Goal: Task Accomplishment & Management: Use online tool/utility

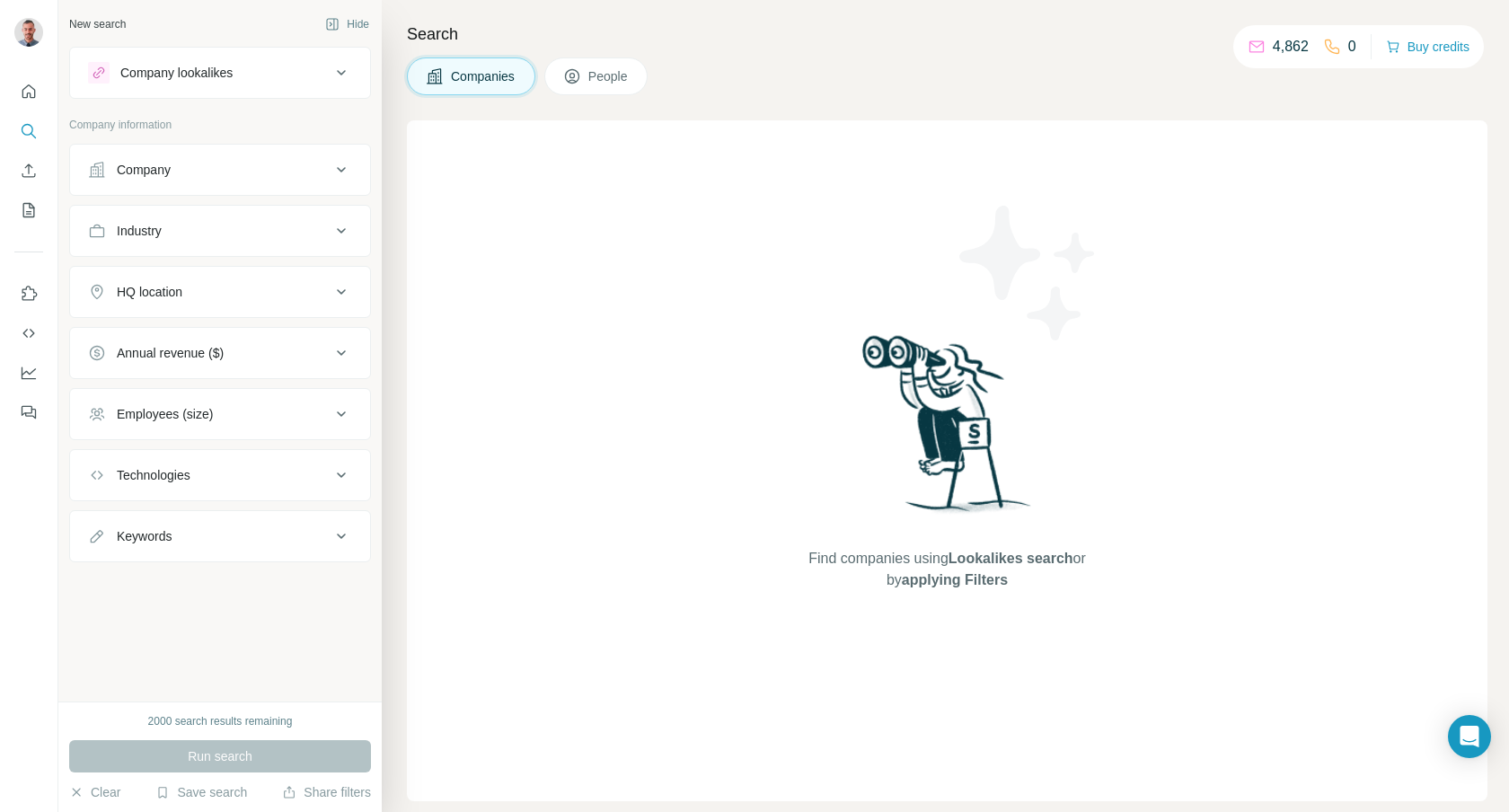
click at [235, 751] on div "Run search" at bounding box center [220, 756] width 302 height 33
click at [250, 92] on button "Company lookalikes" at bounding box center [220, 73] width 300 height 43
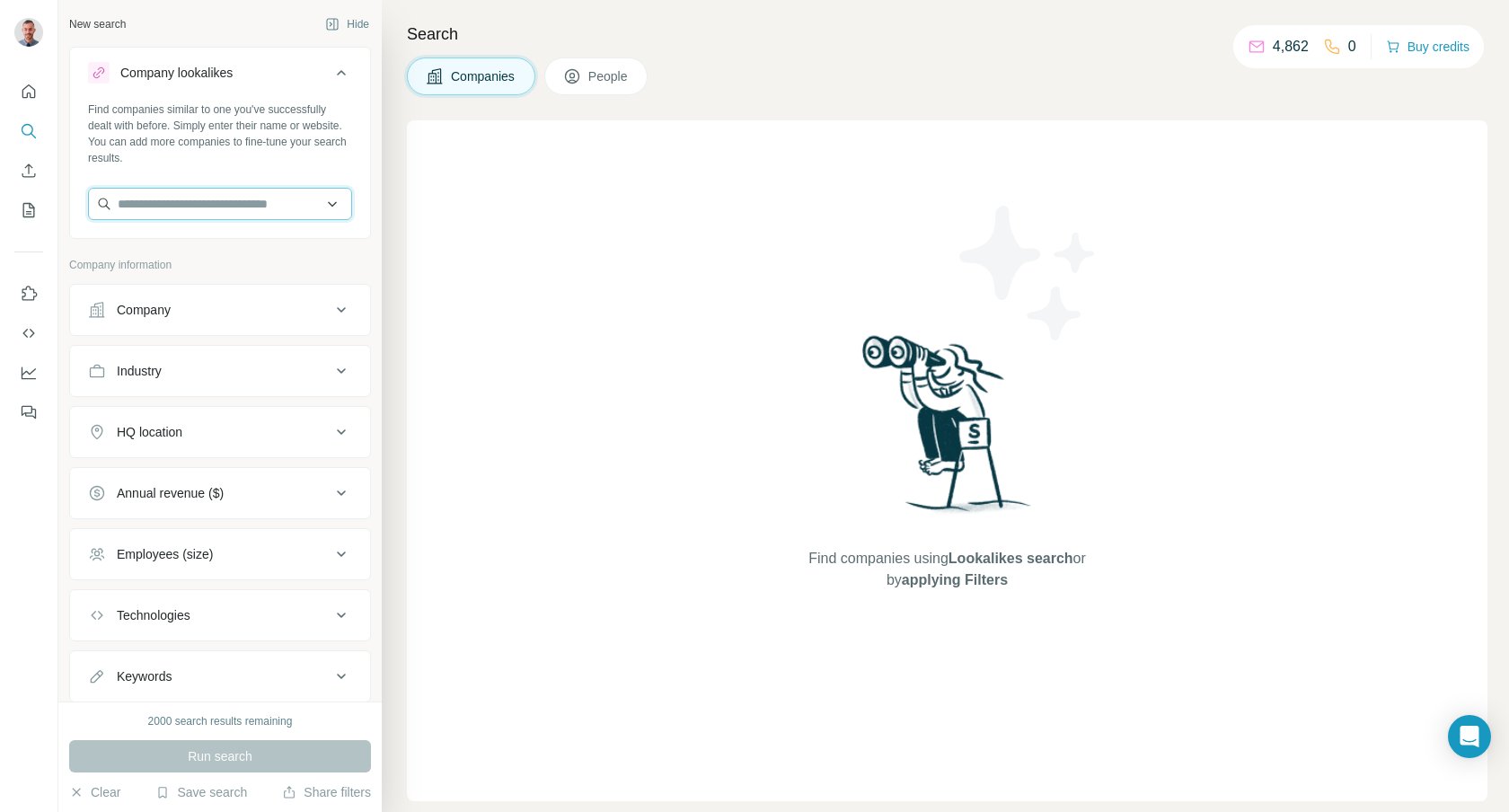
click at [185, 202] on input "text" at bounding box center [220, 204] width 264 height 33
paste input "**********"
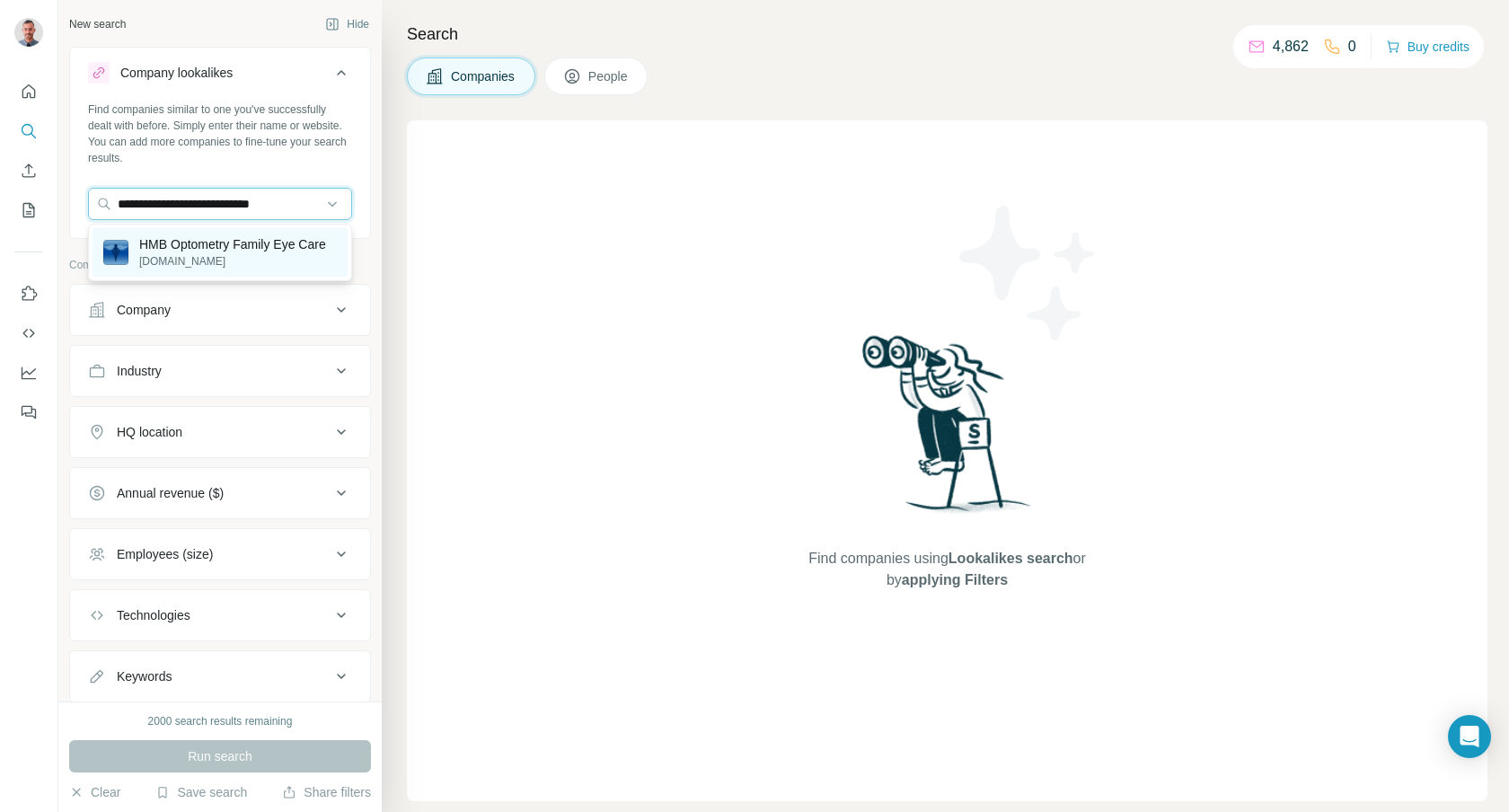
type input "**********"
click at [198, 244] on p "HMB Optometry Family Eye Care" at bounding box center [233, 244] width 187 height 18
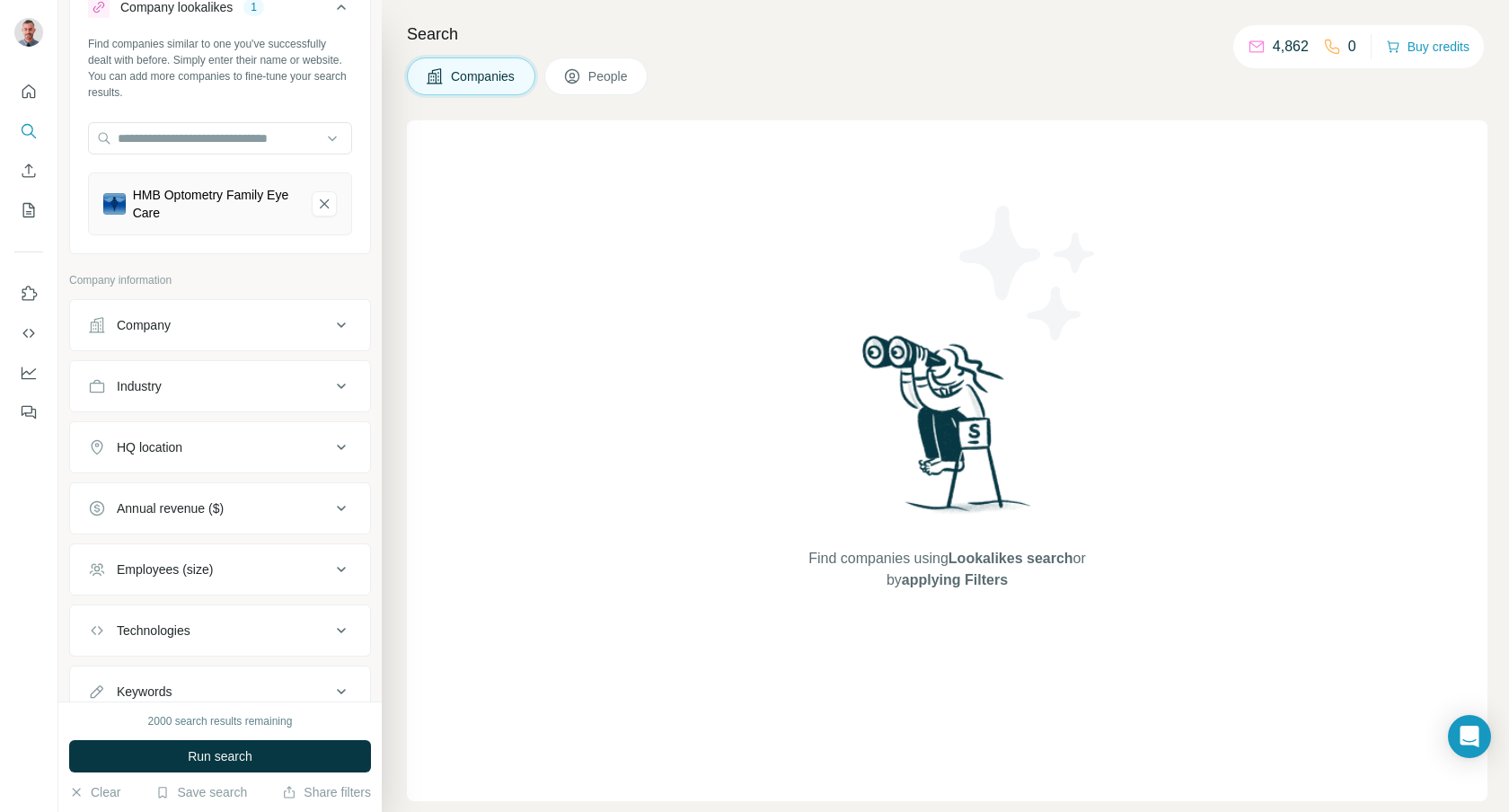
scroll to position [132, 0]
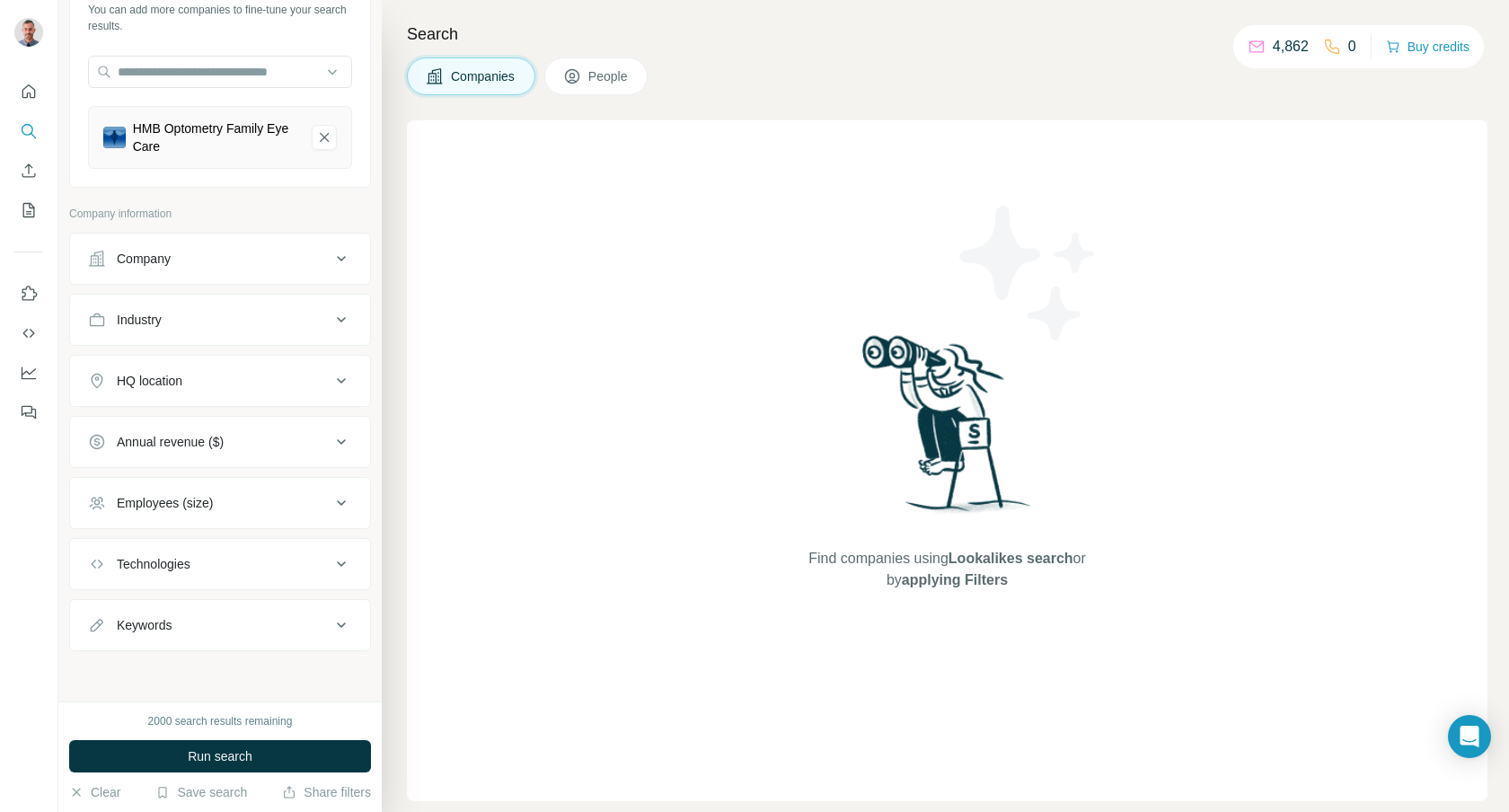
click at [280, 382] on div "HQ location" at bounding box center [209, 381] width 242 height 18
click at [210, 433] on input "text" at bounding box center [220, 426] width 264 height 33
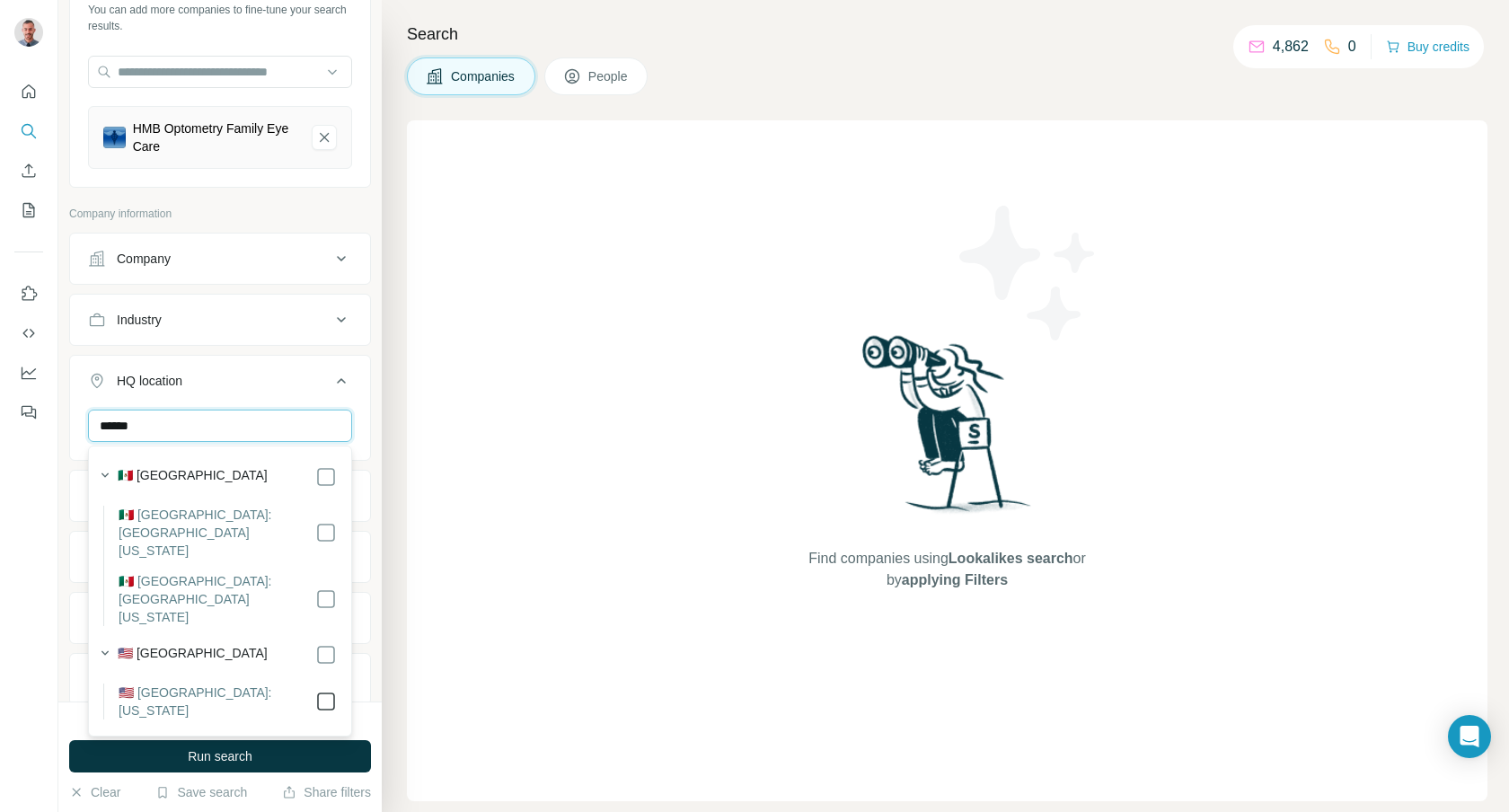
type input "******"
click at [394, 390] on div "Search Companies People Find companies using Lookalikes search or by applying F…" at bounding box center [945, 406] width 1127 height 812
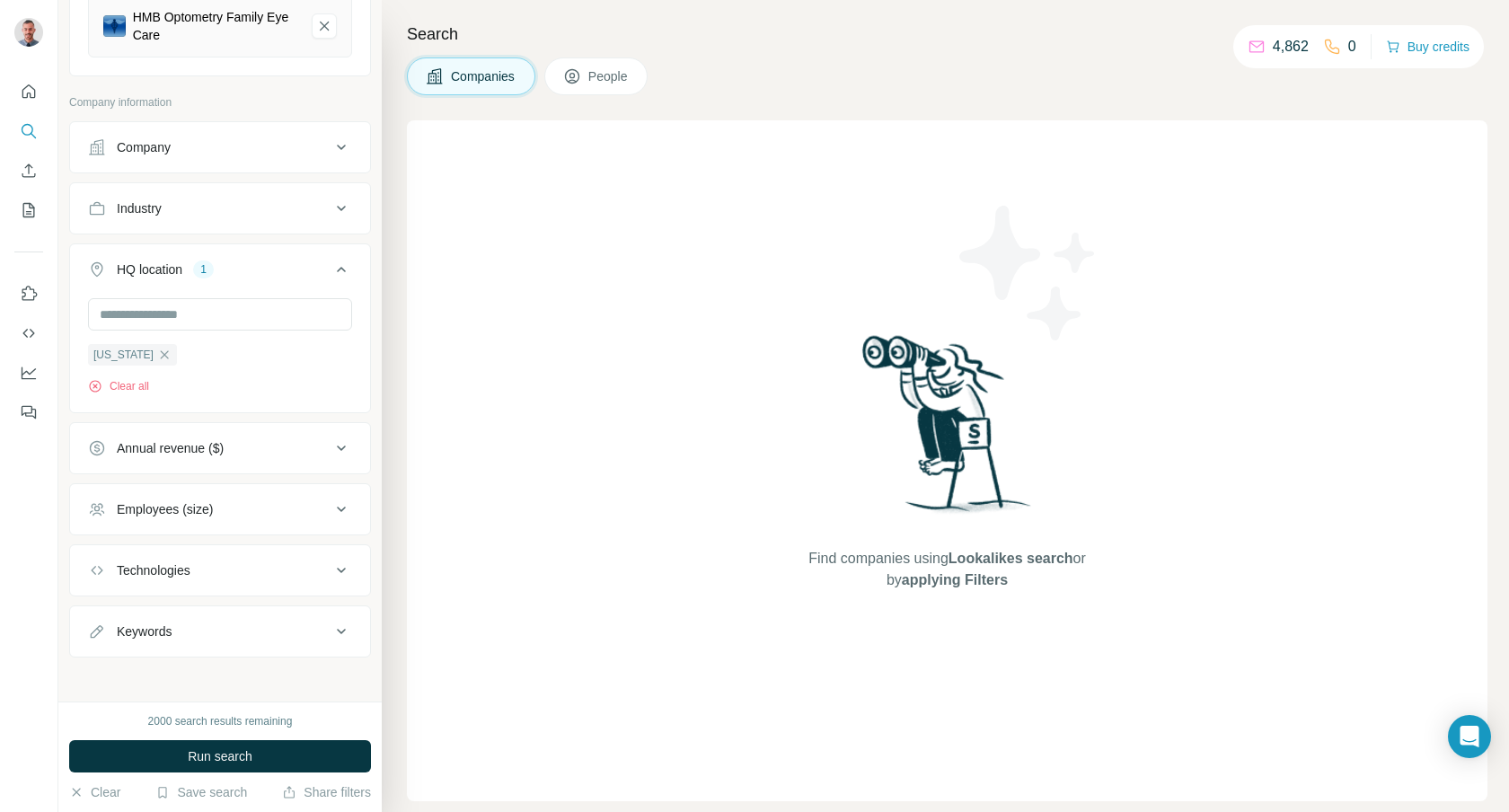
scroll to position [250, 0]
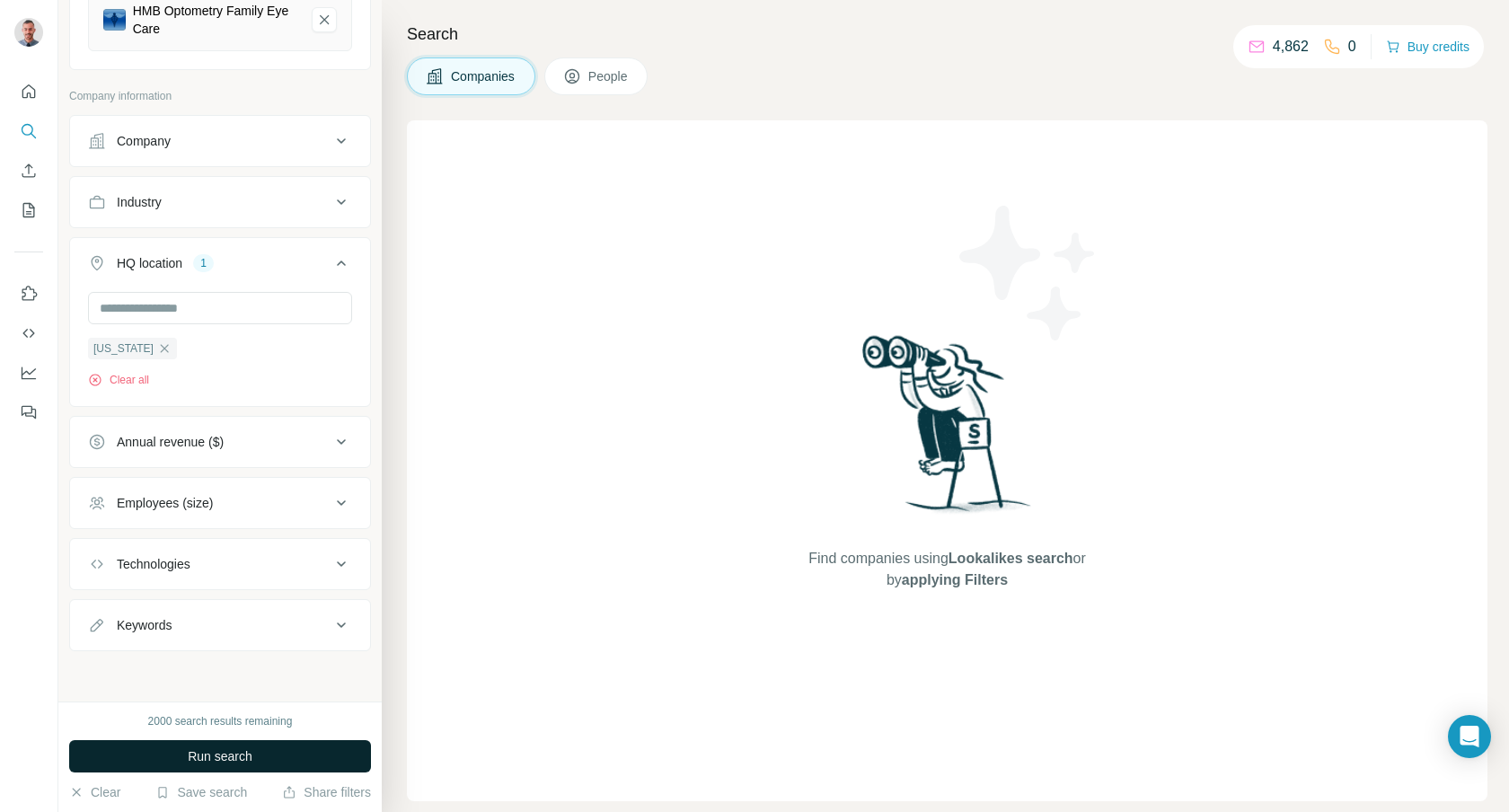
click at [207, 751] on span "Run search" at bounding box center [220, 756] width 64 height 18
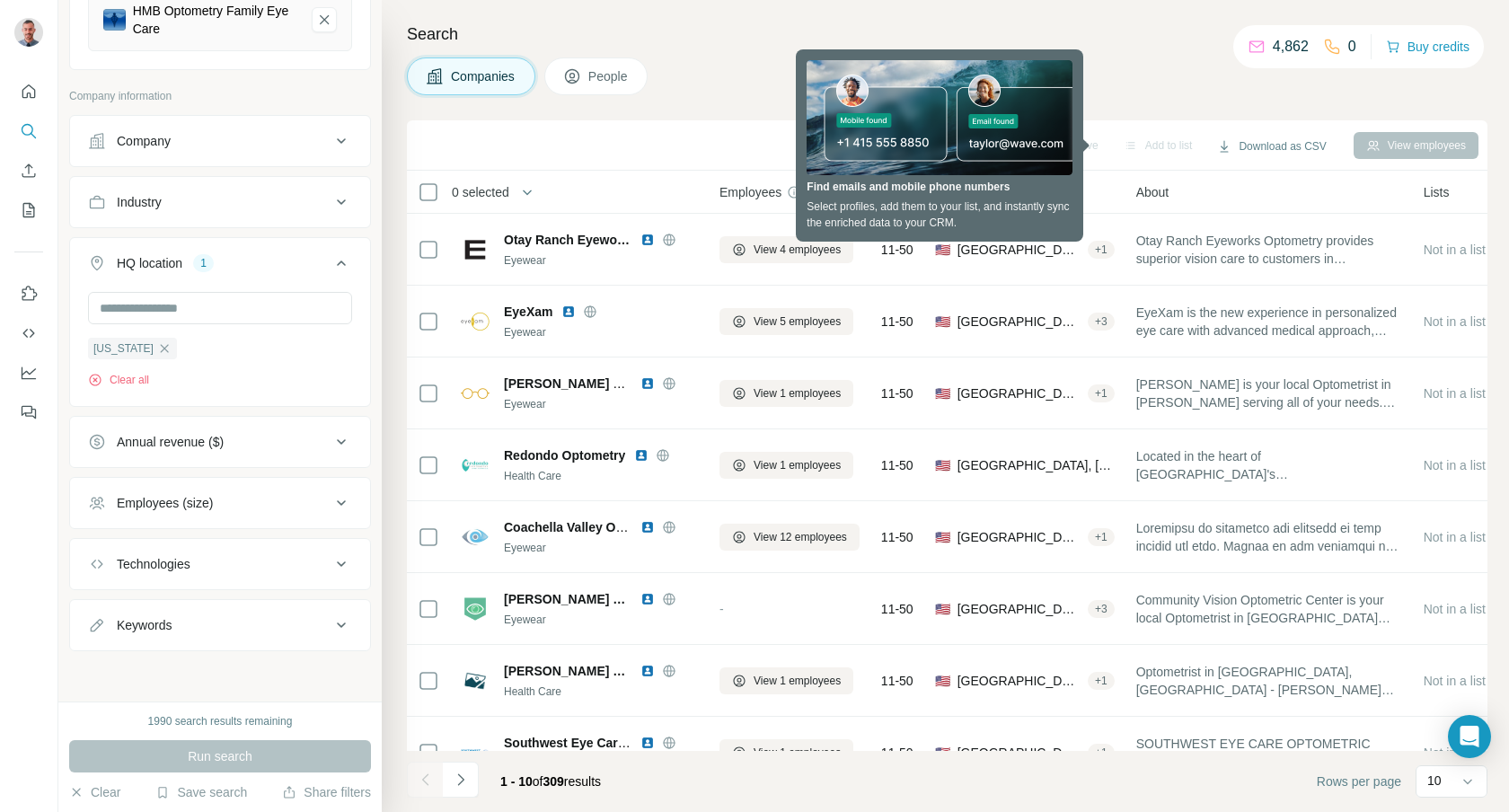
click at [644, 134] on div "Sync to Pipedrive Add to list Download as CSV View employees" at bounding box center [947, 145] width 1063 height 32
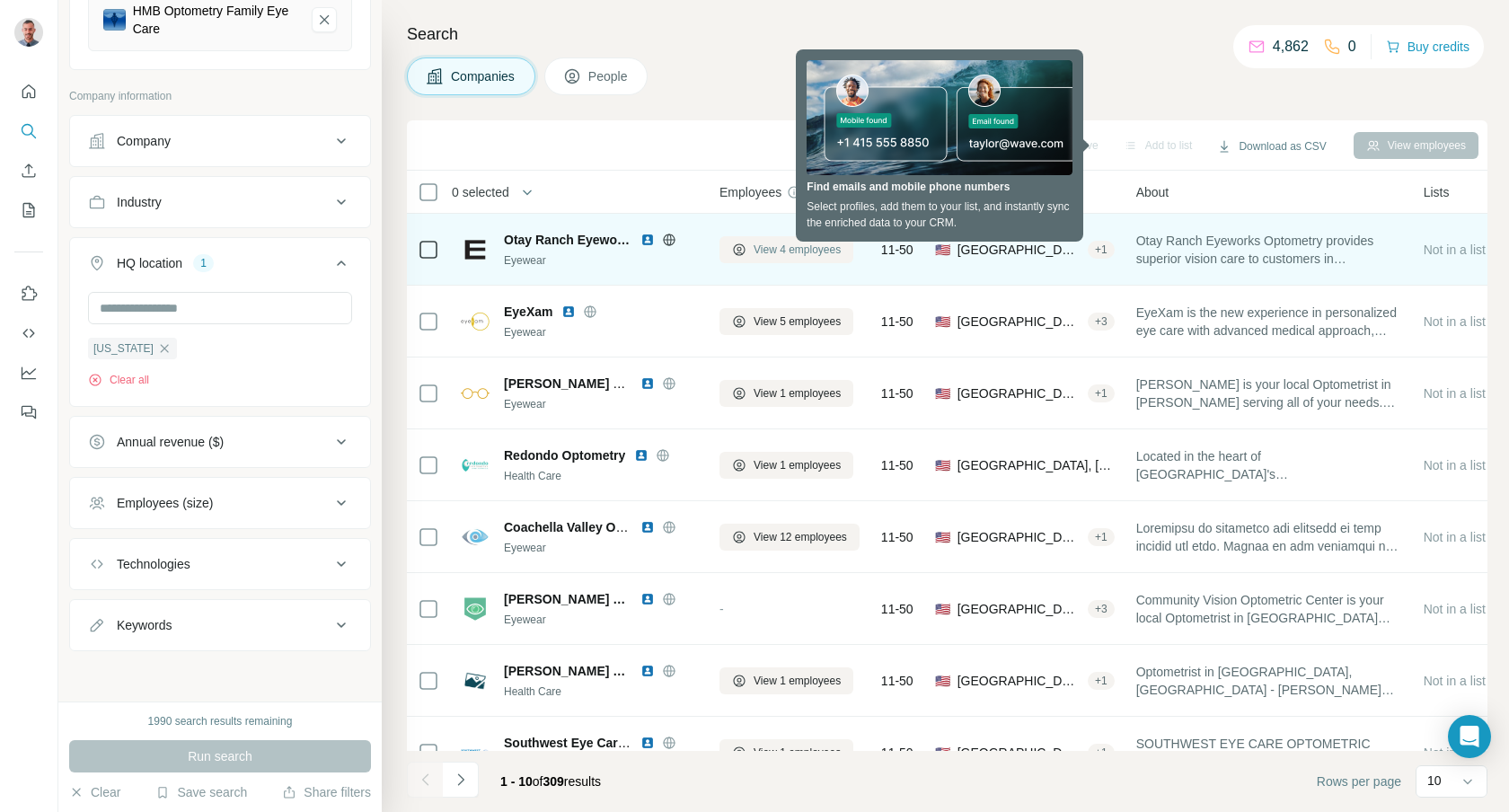
click at [773, 254] on span "View 4 employees" at bounding box center [797, 250] width 87 height 16
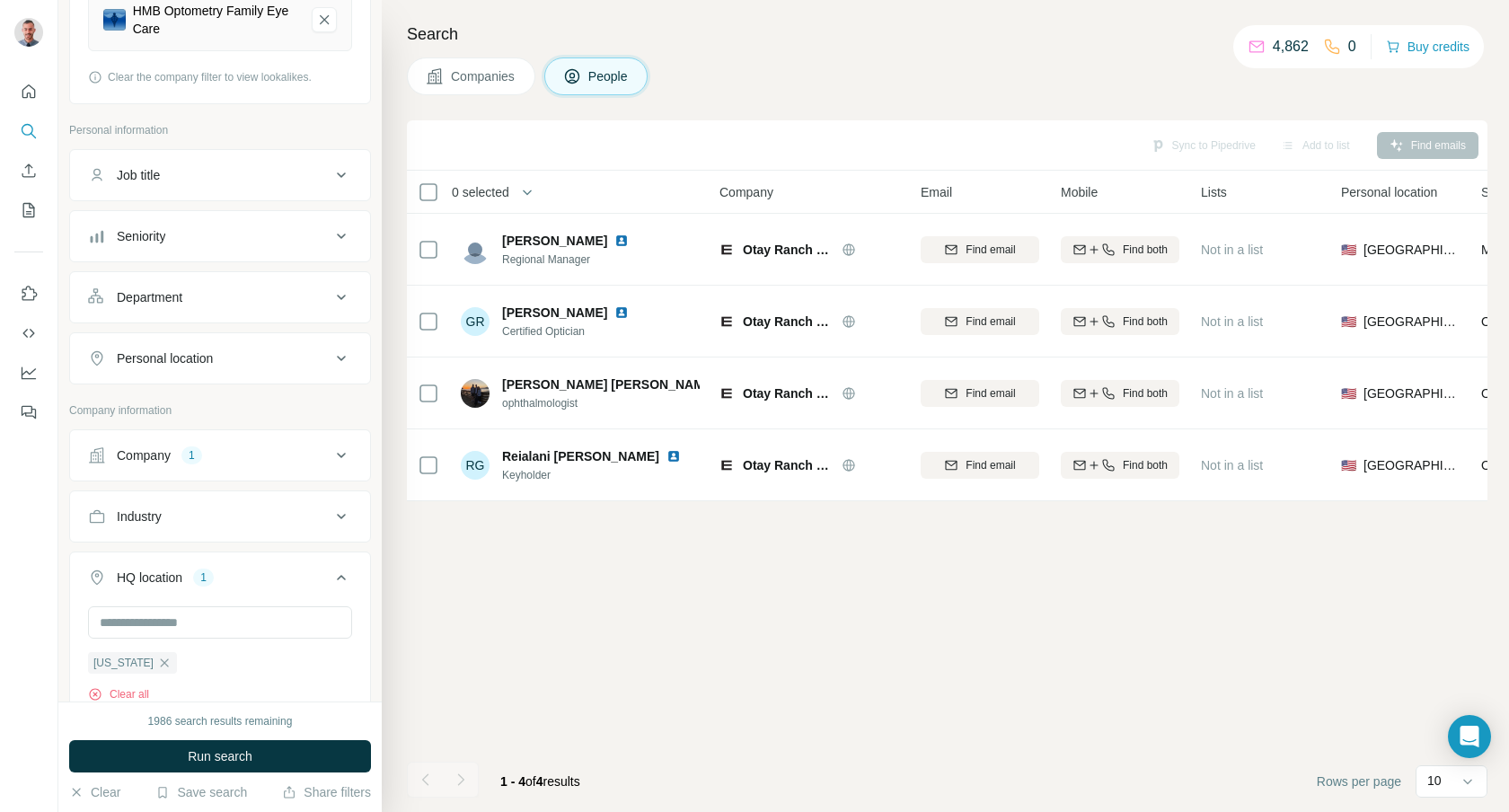
click at [489, 81] on span "Companies" at bounding box center [483, 76] width 65 height 18
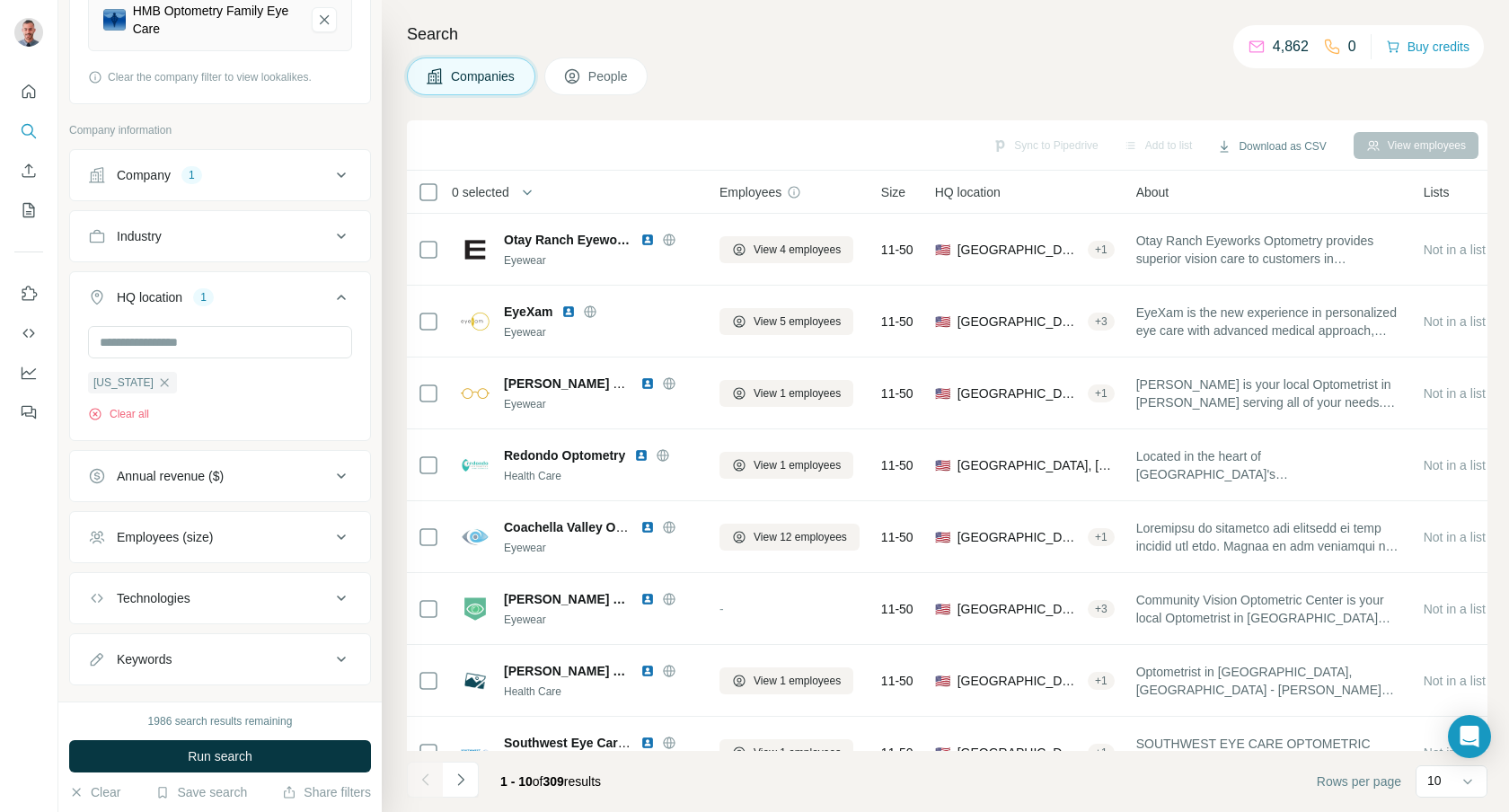
scroll to position [1, 0]
click at [627, 85] on button "People" at bounding box center [596, 77] width 104 height 38
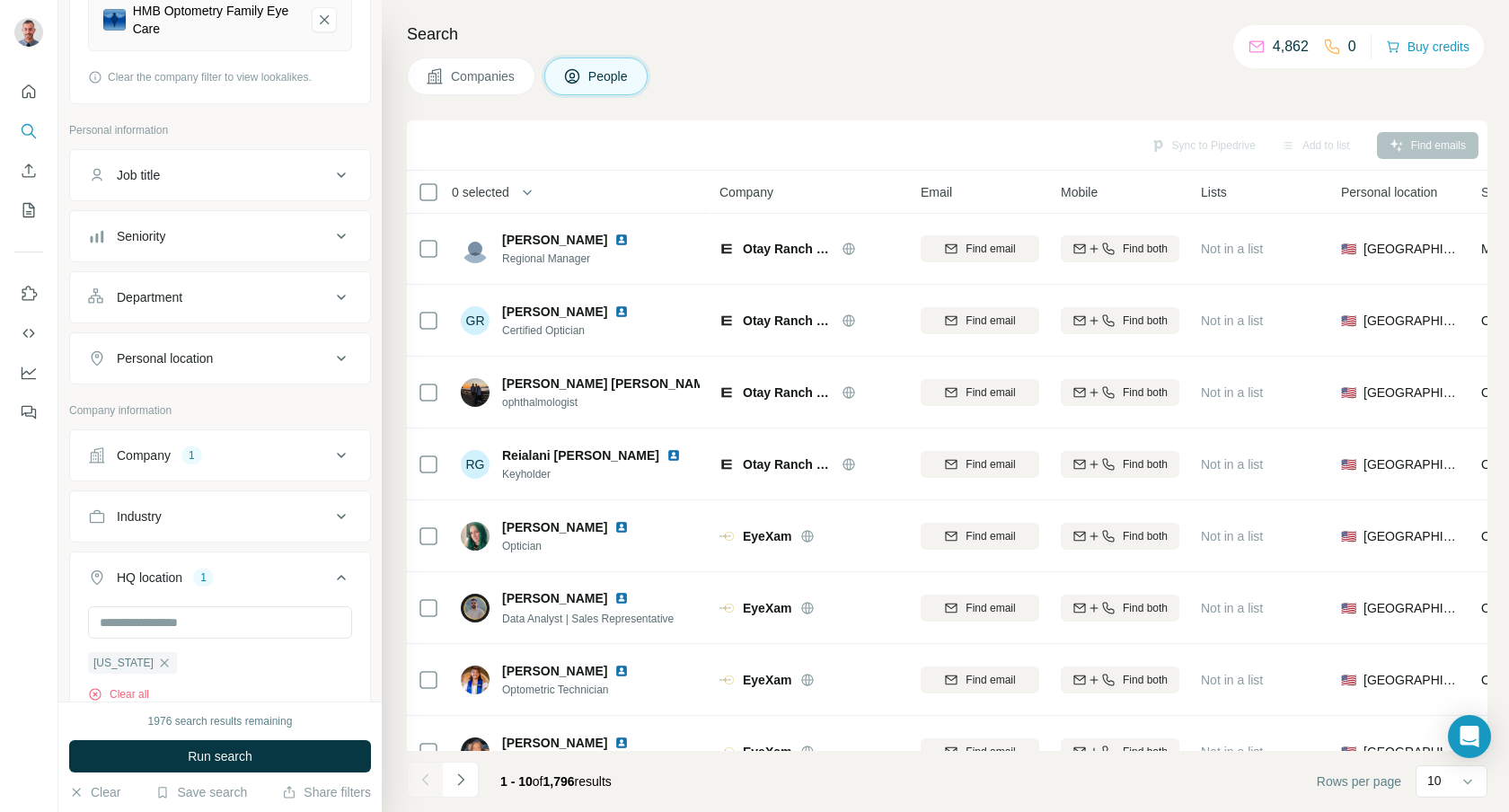
click at [501, 88] on button "Companies" at bounding box center [471, 77] width 128 height 38
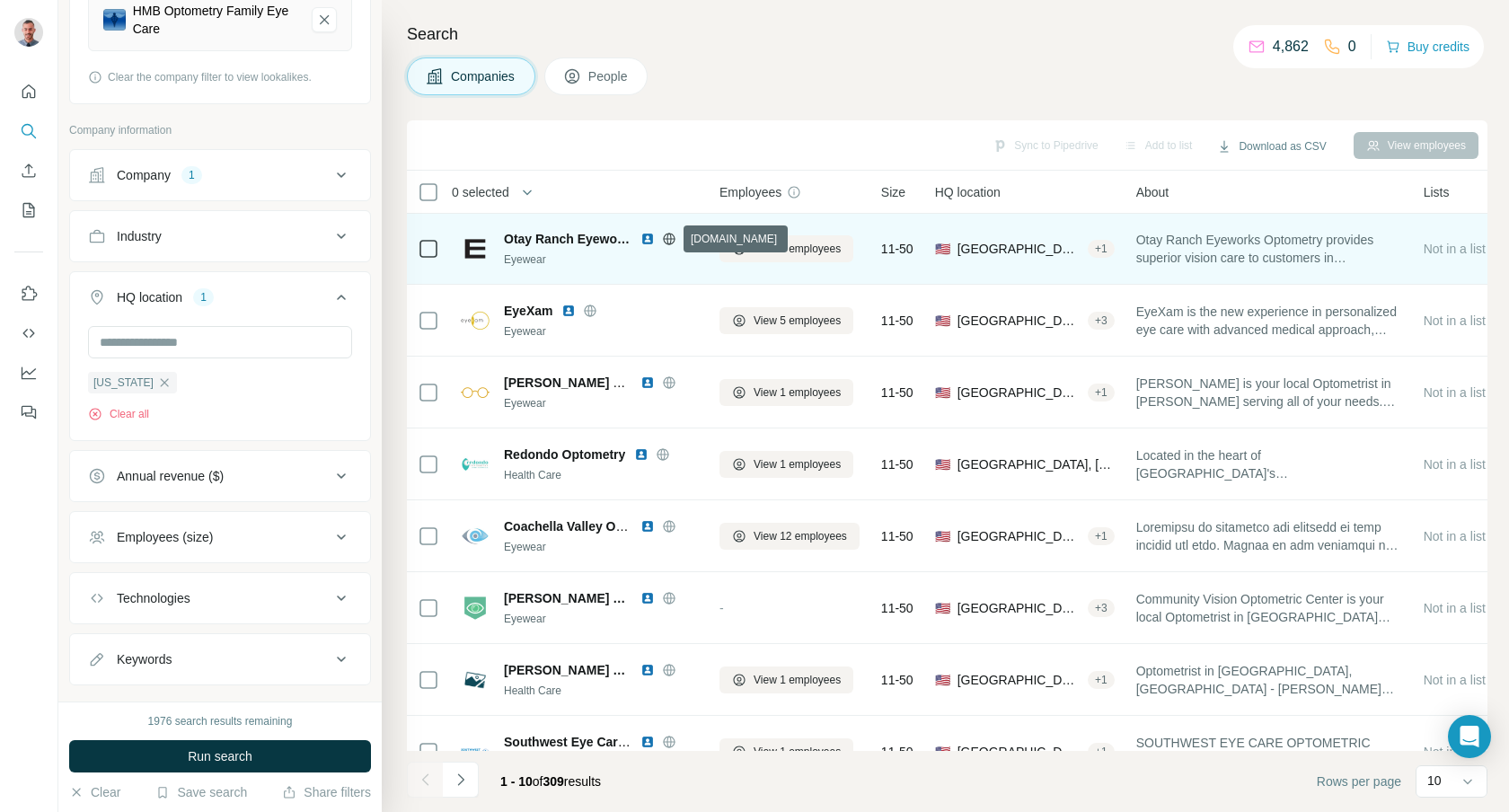
click at [670, 240] on icon at bounding box center [669, 239] width 14 height 14
click at [647, 241] on img at bounding box center [648, 239] width 14 height 14
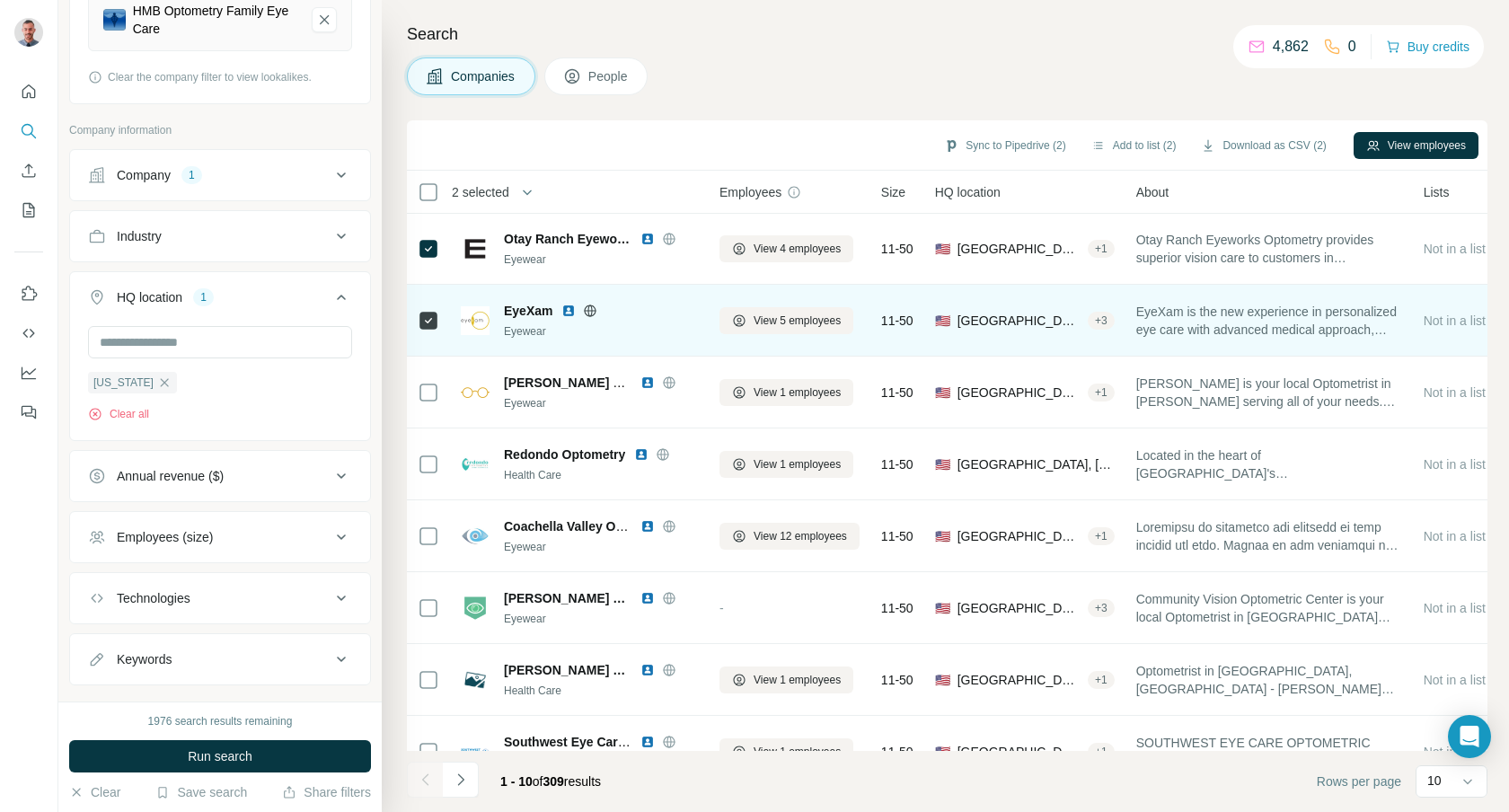
click at [592, 309] on icon at bounding box center [590, 311] width 14 height 14
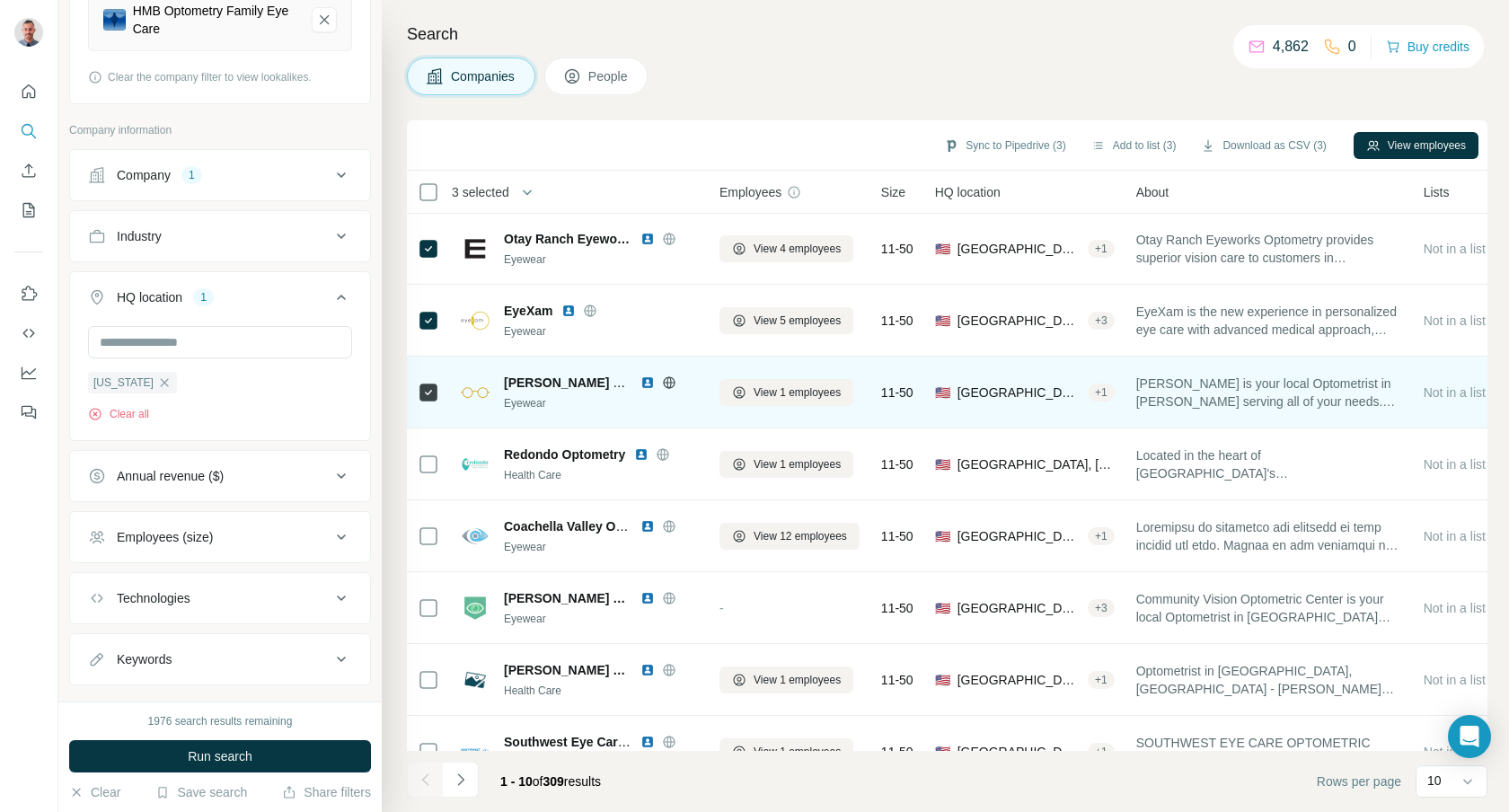
click at [670, 385] on icon at bounding box center [669, 382] width 5 height 12
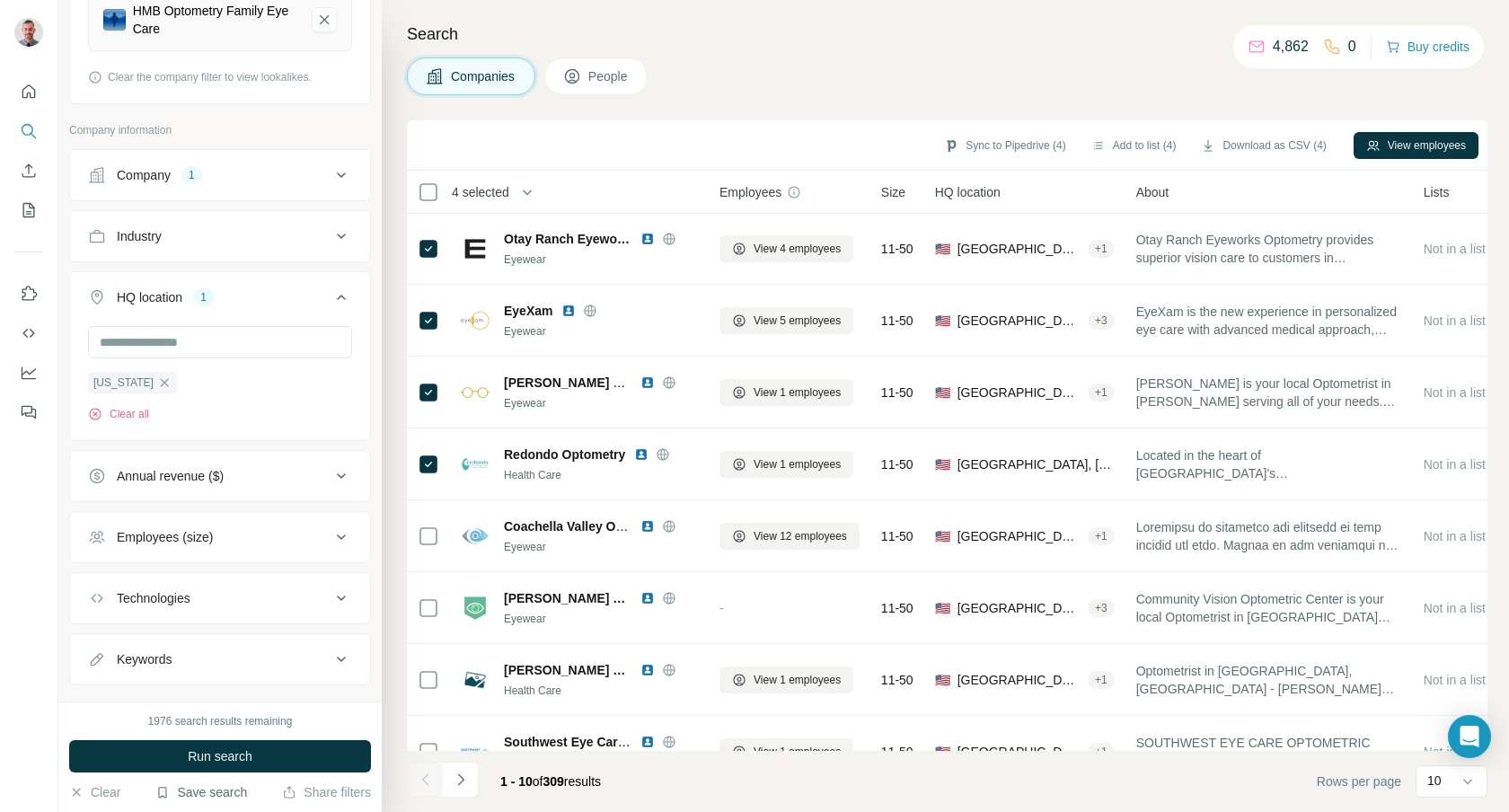
click at [222, 793] on button "Save search" at bounding box center [201, 792] width 91 height 18
click at [233, 728] on div "Save search" at bounding box center [252, 724] width 190 height 36
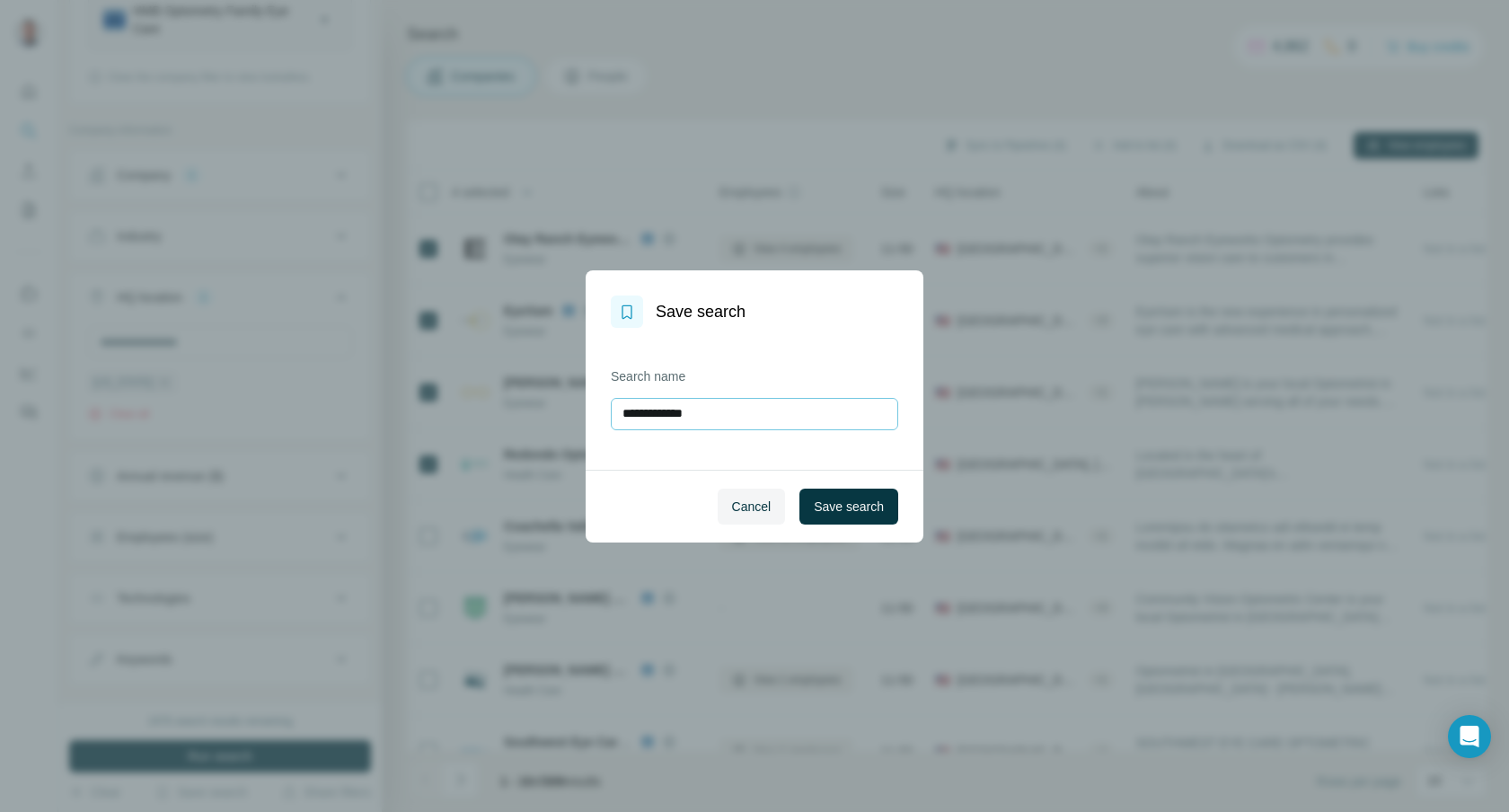
click at [739, 413] on input "**********" at bounding box center [754, 414] width 288 height 33
type input "**********"
click at [875, 504] on span "Save search" at bounding box center [849, 506] width 70 height 18
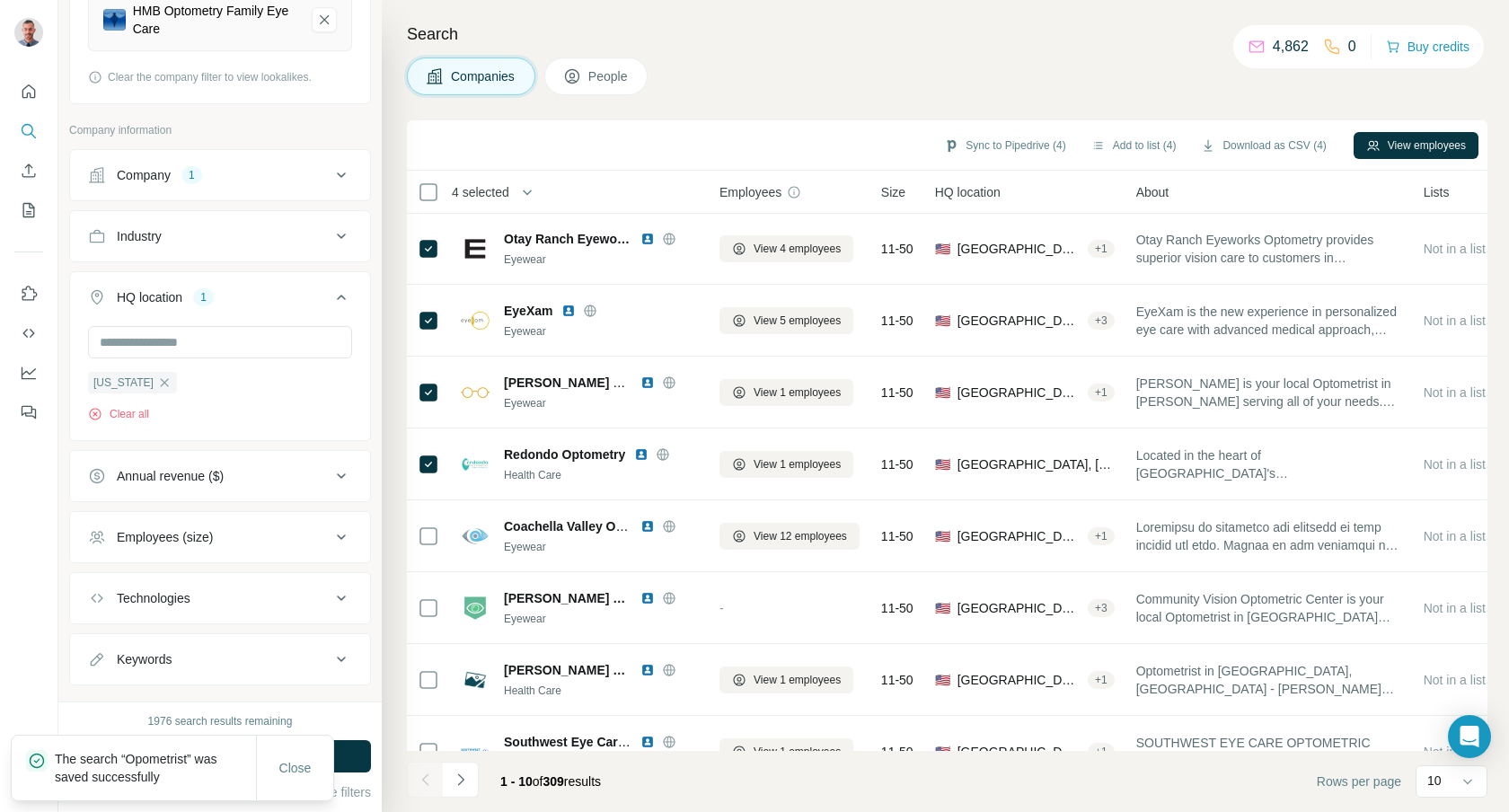
click at [822, 79] on div "Companies People" at bounding box center [947, 77] width 1080 height 38
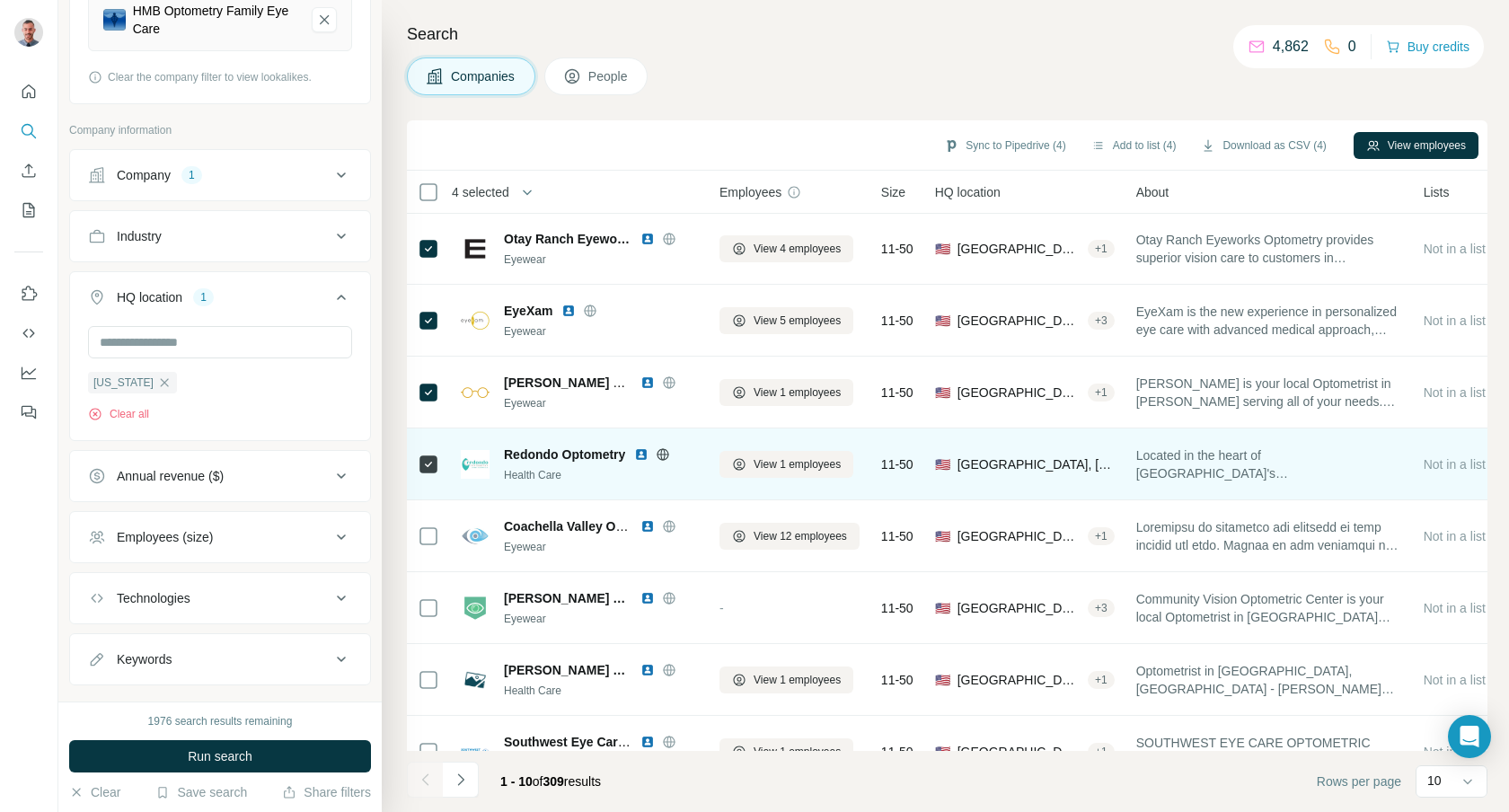
click at [664, 456] on icon at bounding box center [663, 454] width 14 height 14
copy span "Redondo Optometry"
drag, startPoint x: 508, startPoint y: 454, endPoint x: 627, endPoint y: 450, distance: 119.1
click at [627, 450] on div "Redondo Optometry" at bounding box center [601, 454] width 194 height 18
